Goal: Find specific page/section: Find specific page/section

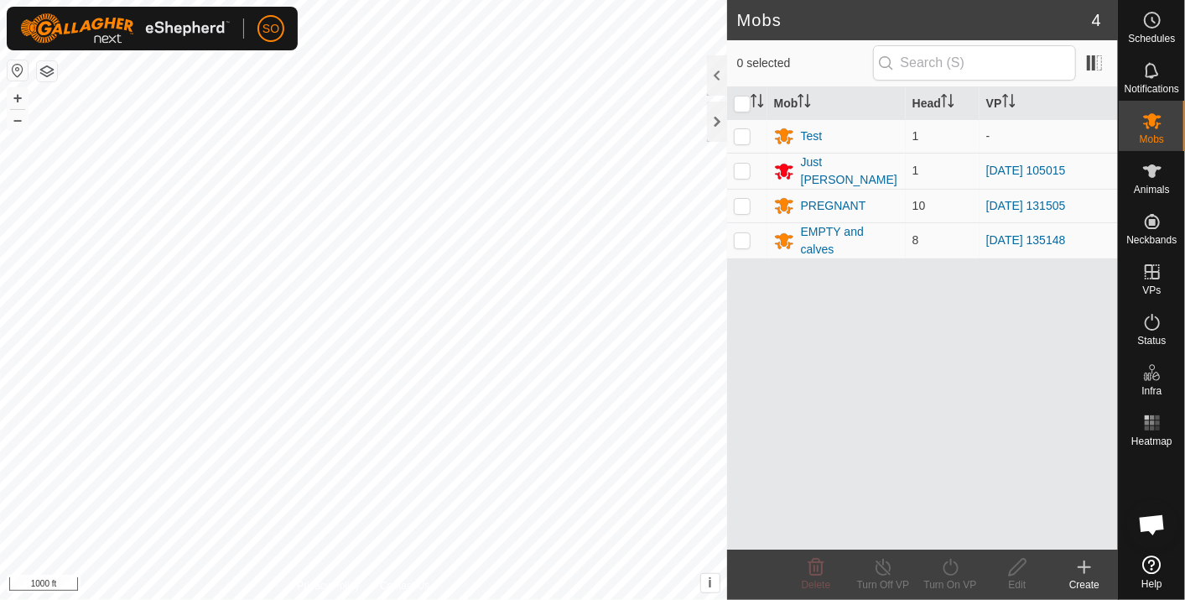
click at [17, 87] on div "+ –" at bounding box center [18, 109] width 22 height 44
click at [17, 95] on button "+" at bounding box center [18, 98] width 20 height 20
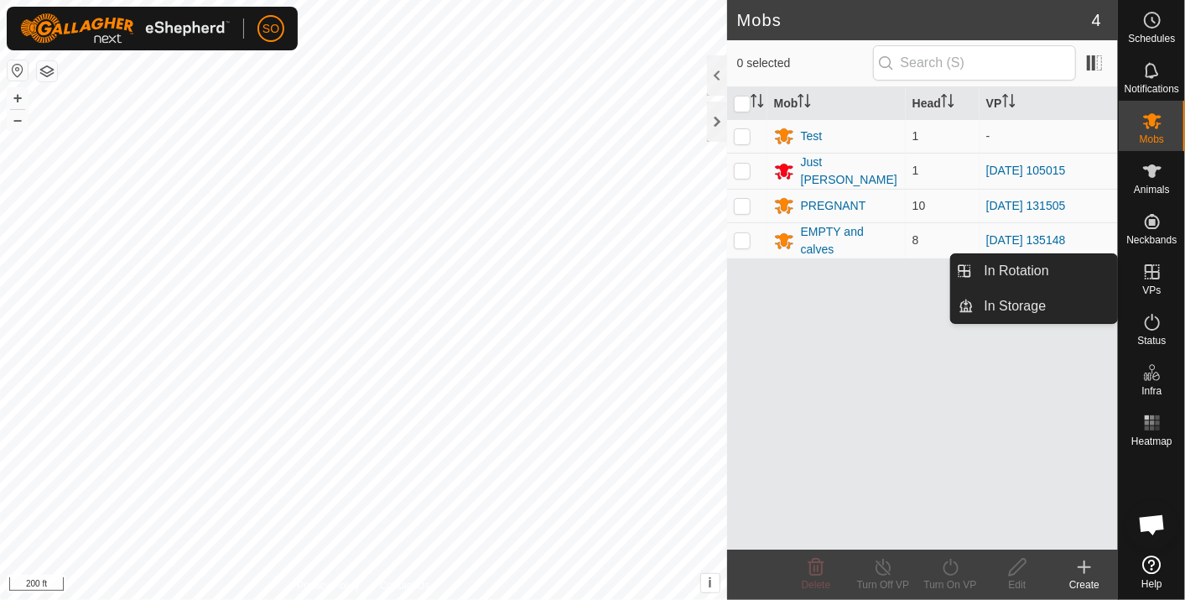
drag, startPoint x: 1062, startPoint y: 269, endPoint x: 828, endPoint y: 358, distance: 250.3
click at [828, 358] on div "Mob Head VP Test 1 - Just Billy 1 2025-09-04 105015 PREGNANT 10 2025-08-22 1315…" at bounding box center [922, 318] width 391 height 462
click at [1152, 270] on icon at bounding box center [1152, 271] width 15 height 15
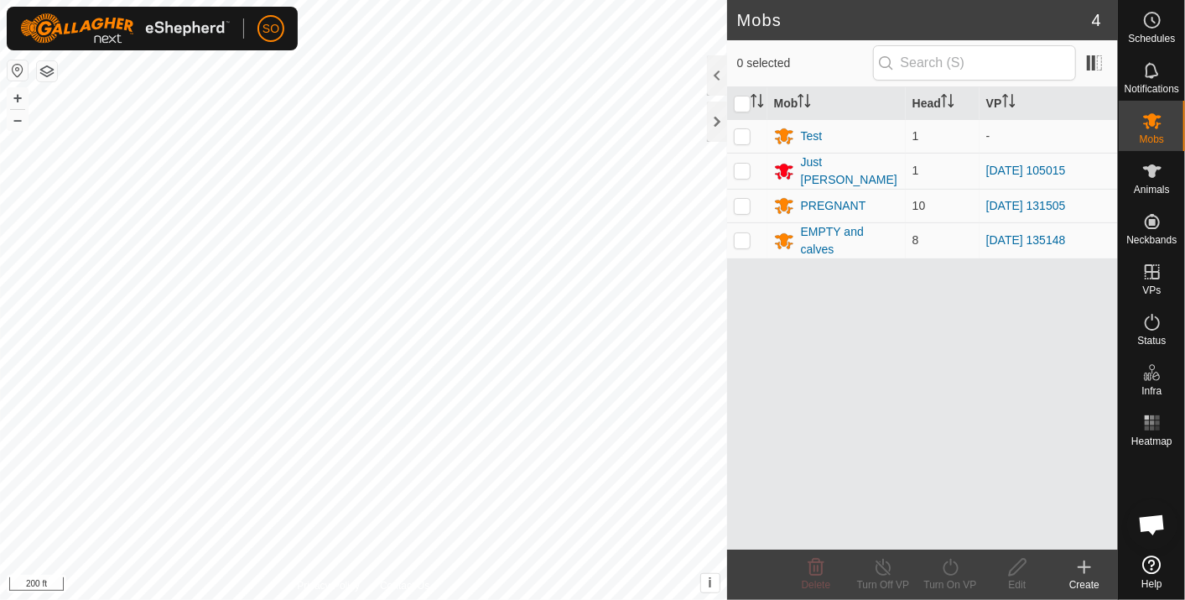
drag, startPoint x: 1068, startPoint y: 261, endPoint x: 861, endPoint y: 328, distance: 217.7
click at [861, 328] on div "Mob Head VP Test 1 - Just Billy 1 2025-09-04 105015 PREGNANT 10 2025-08-22 1315…" at bounding box center [922, 318] width 391 height 462
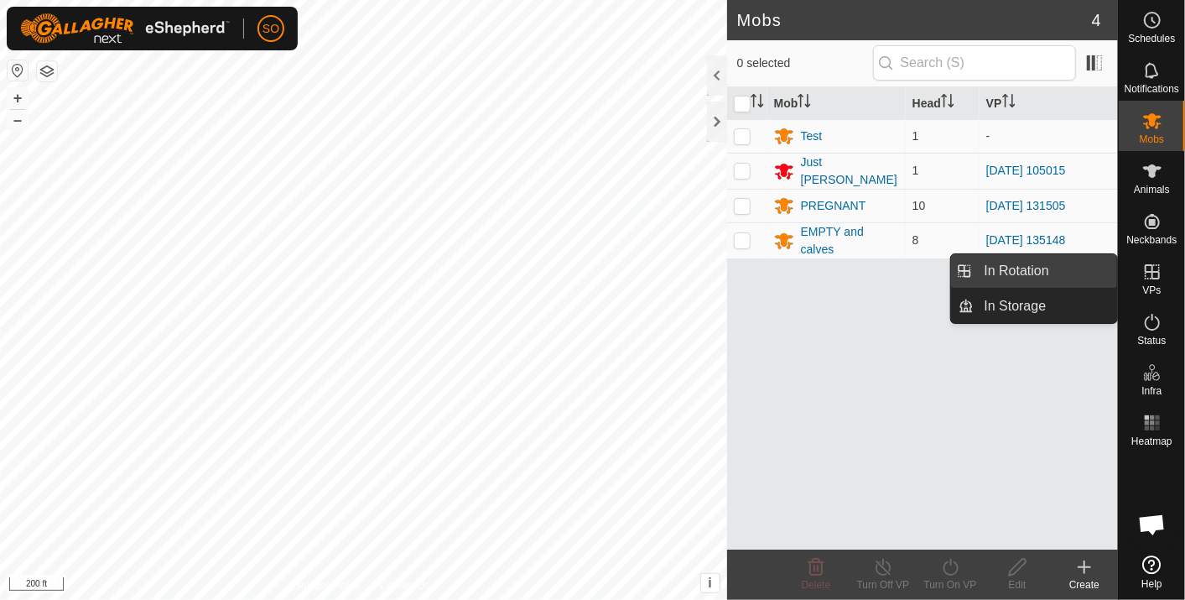
click at [1092, 268] on link "In Rotation" at bounding box center [1046, 271] width 143 height 34
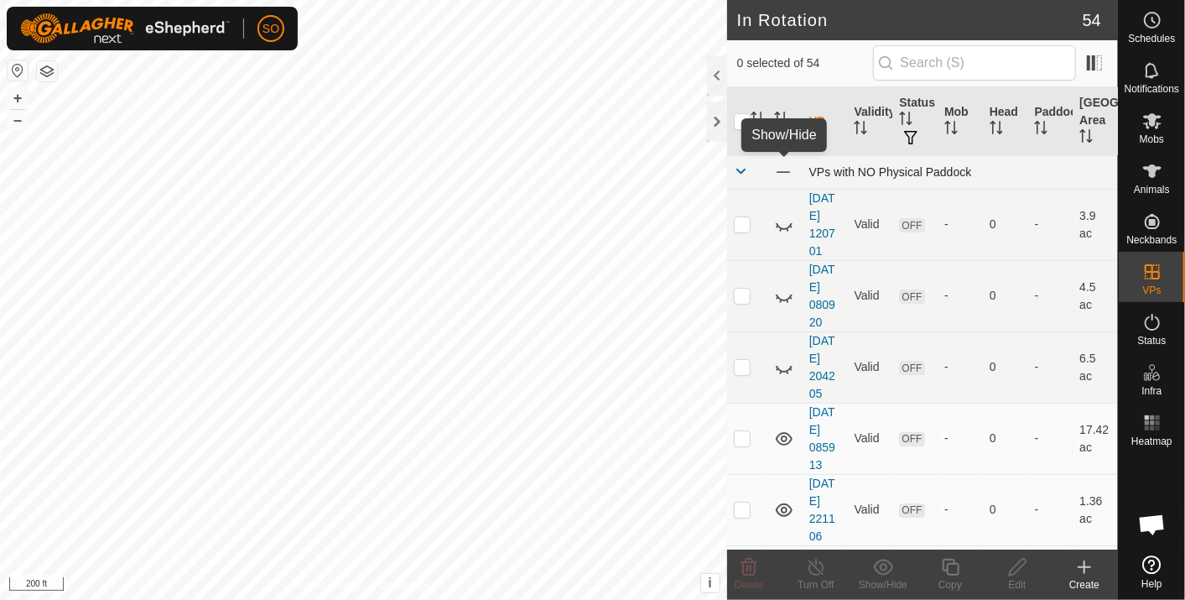
click at [779, 167] on span at bounding box center [783, 172] width 18 height 18
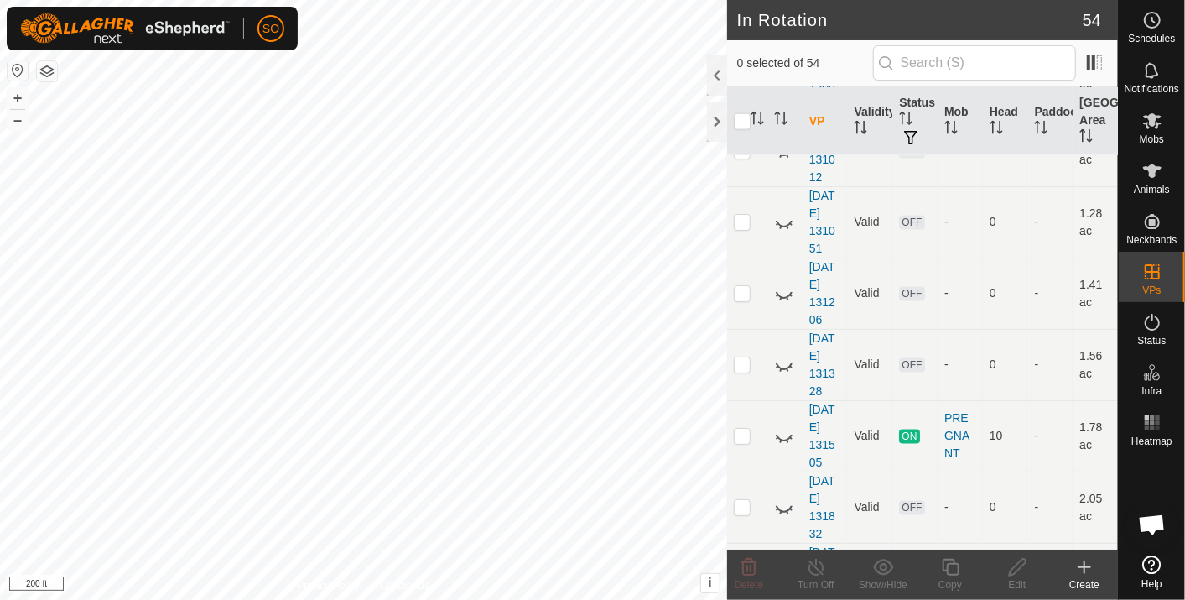
scroll to position [1308, 0]
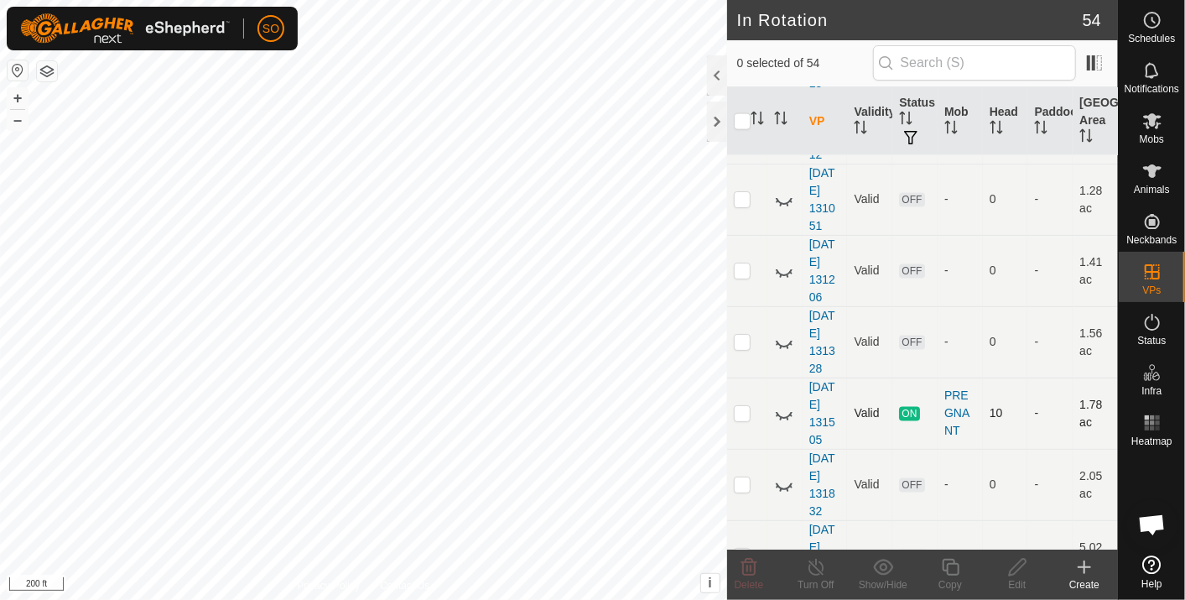
click at [780, 409] on icon at bounding box center [784, 413] width 20 height 20
click at [781, 409] on icon at bounding box center [784, 413] width 20 height 20
click at [20, 96] on button "+" at bounding box center [18, 98] width 20 height 20
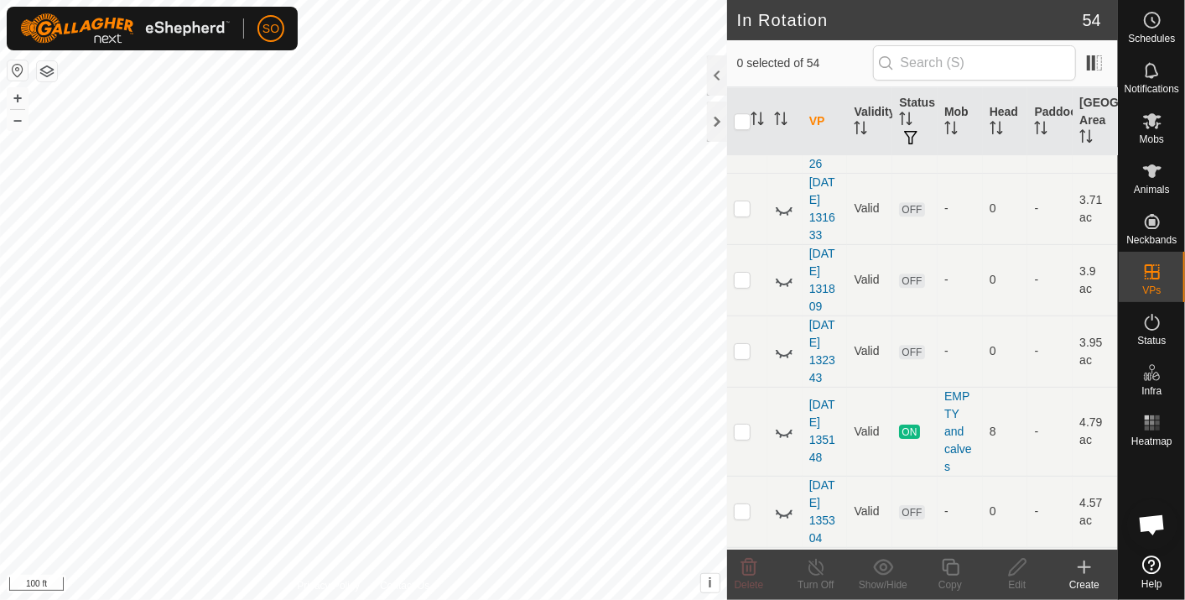
scroll to position [2801, 0]
click at [782, 416] on icon at bounding box center [784, 426] width 20 height 20
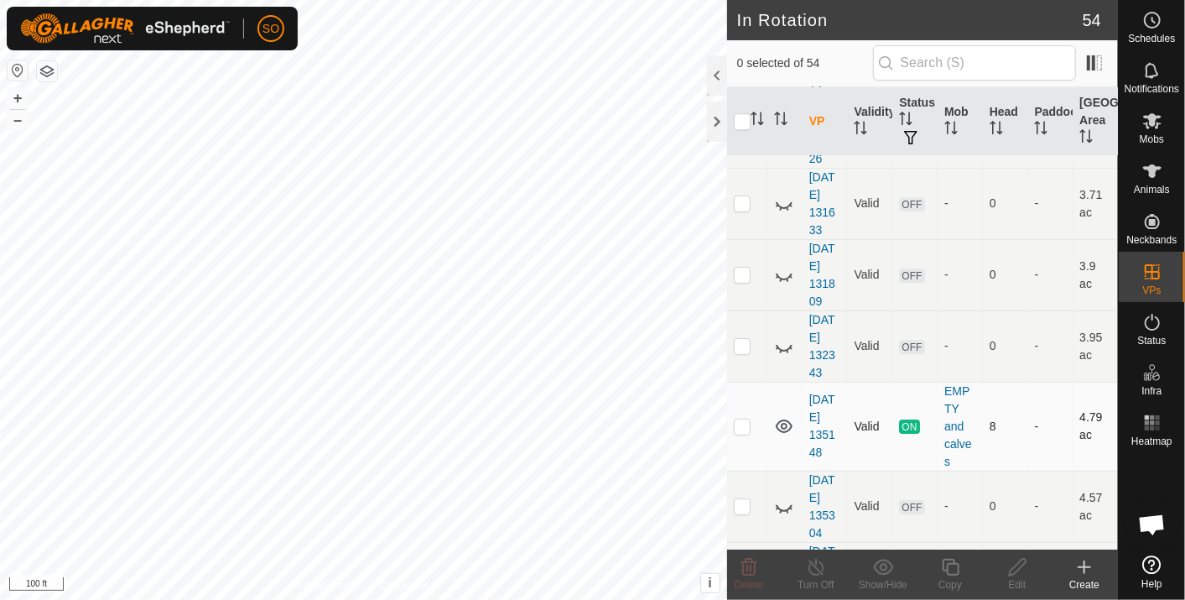
click at [534, 599] on html "SO Schedules Notifications Mobs Animals Neckbands VPs Status Infra Heatmap Help…" at bounding box center [592, 300] width 1185 height 600
click at [12, 117] on button "–" at bounding box center [18, 120] width 20 height 20
